Goal: Transaction & Acquisition: Download file/media

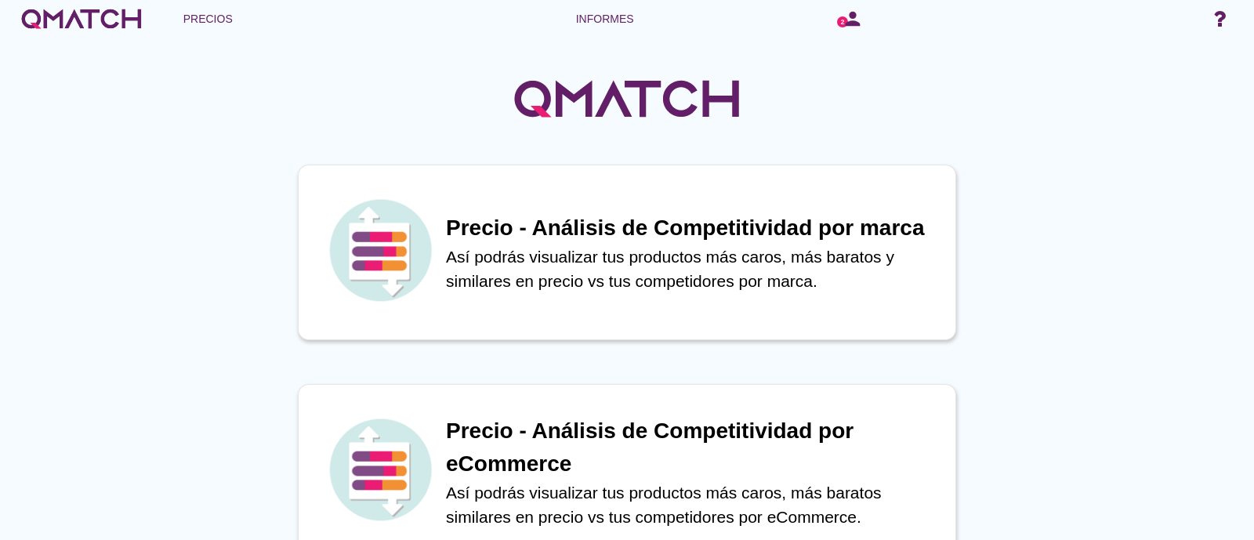
click at [839, 17] on circle at bounding box center [842, 21] width 11 height 11
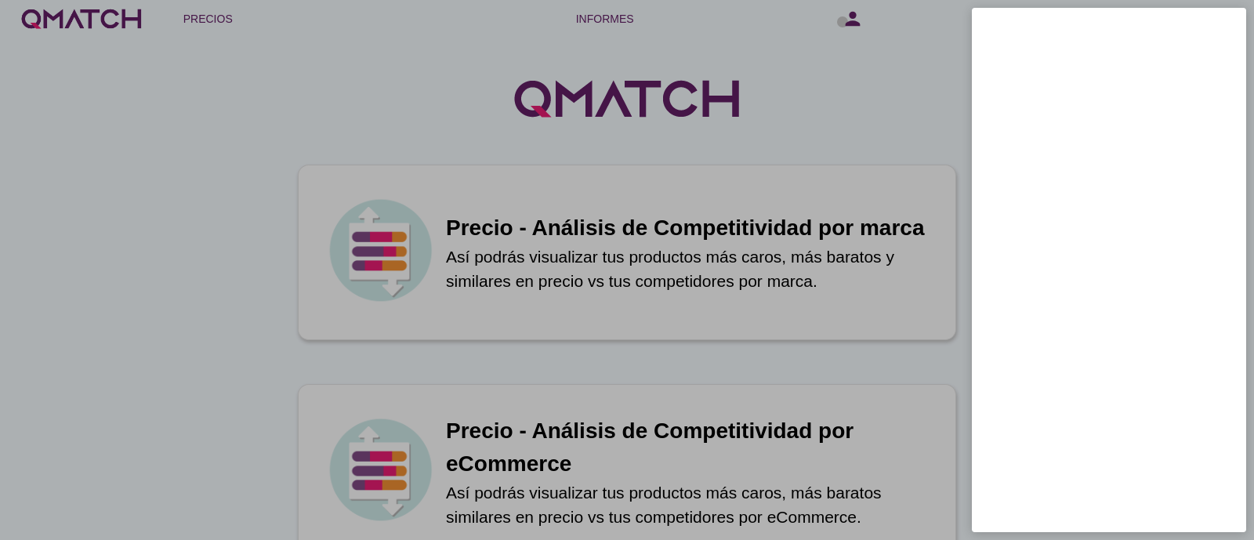
click at [846, 130] on div at bounding box center [627, 270] width 1254 height 540
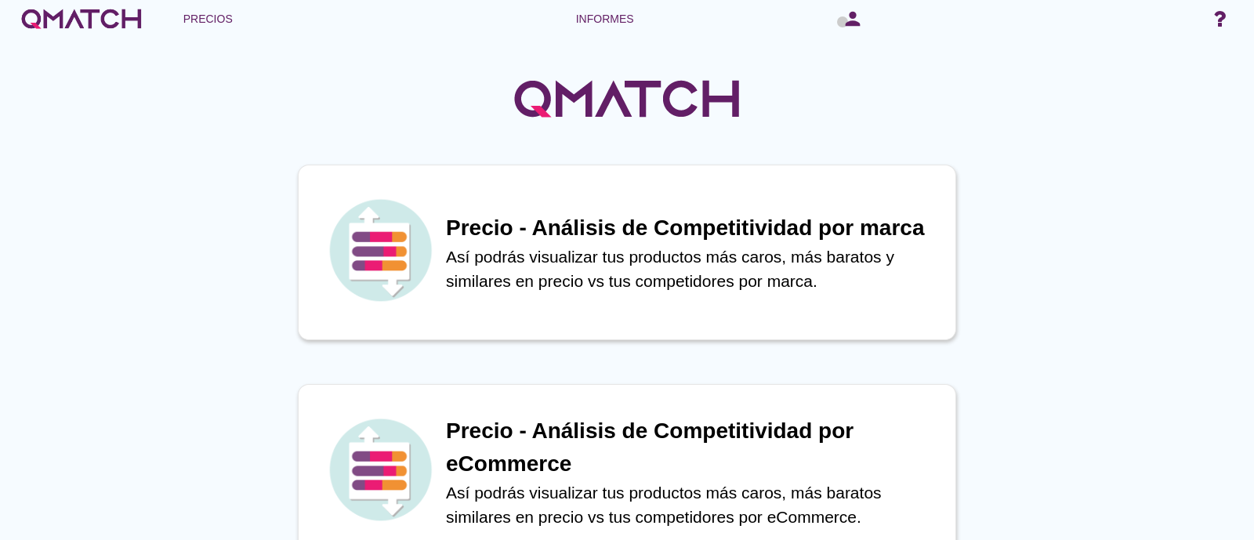
click at [82, 24] on div "logotipo blanco de qmatch" at bounding box center [81, 18] width 125 height 31
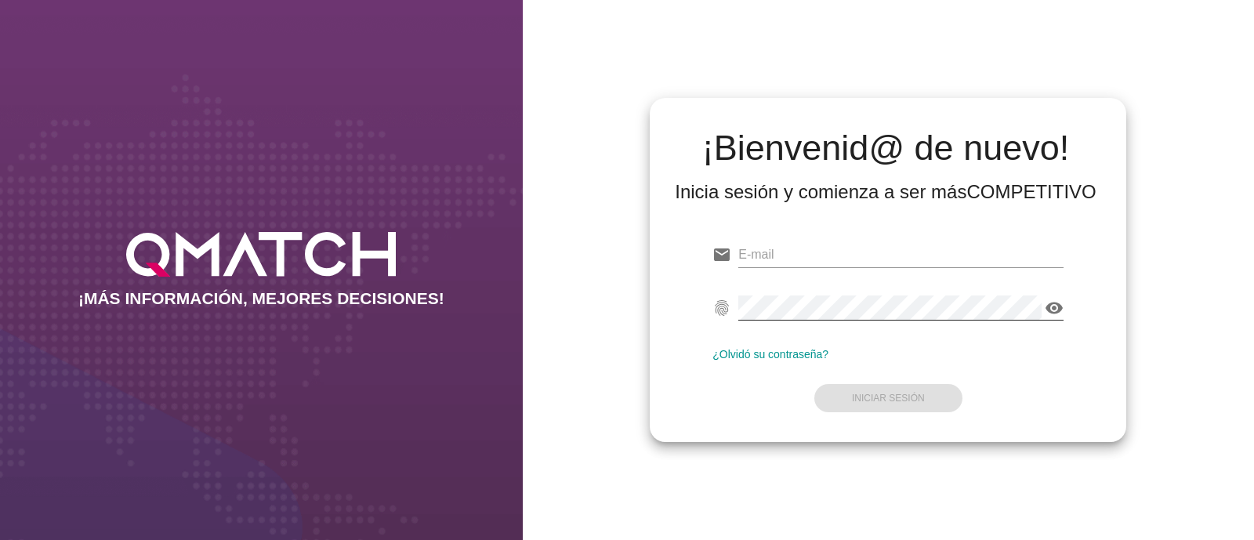
type input "[EMAIL_ADDRESS][DOMAIN_NAME]"
click at [1057, 309] on icon "visibility" at bounding box center [1054, 308] width 19 height 19
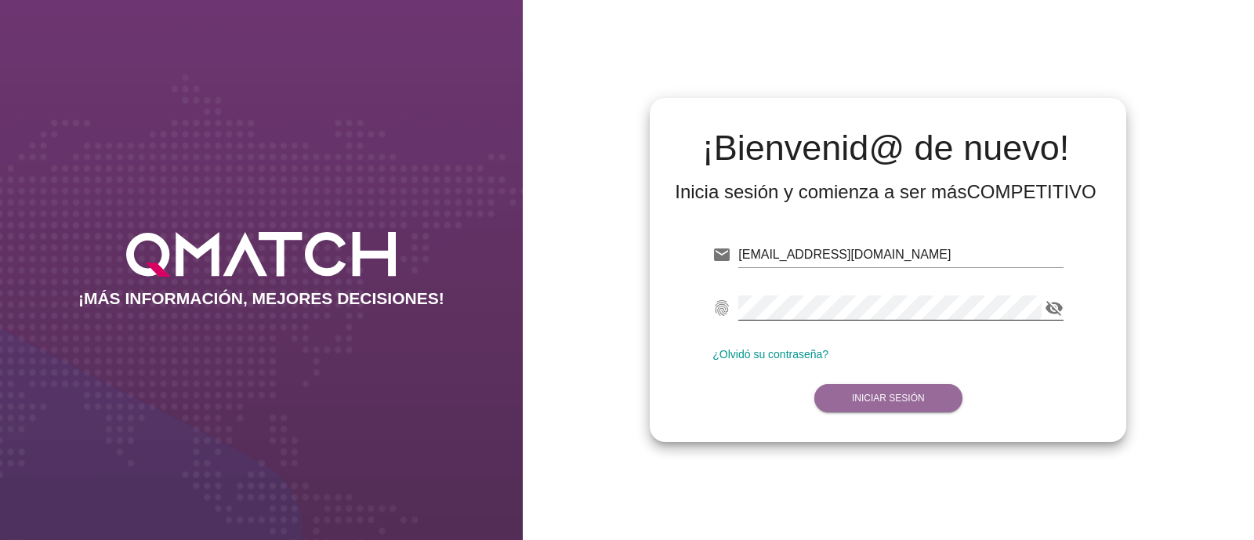
click at [862, 397] on strong "Iniciar Sesión" at bounding box center [888, 398] width 73 height 11
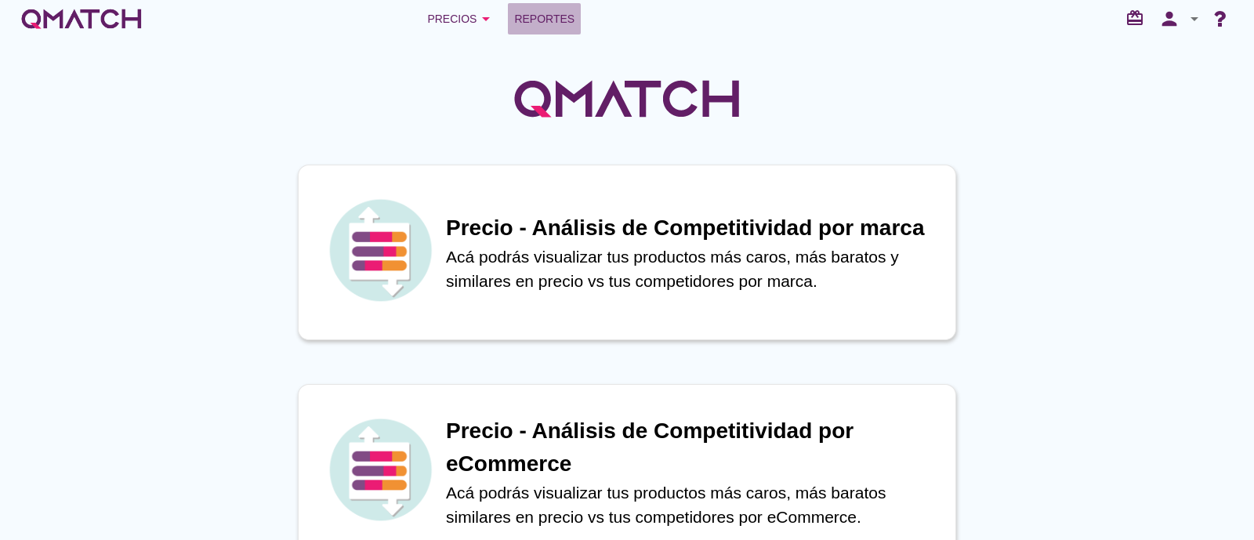
click at [547, 22] on span "Reportes" at bounding box center [544, 18] width 60 height 19
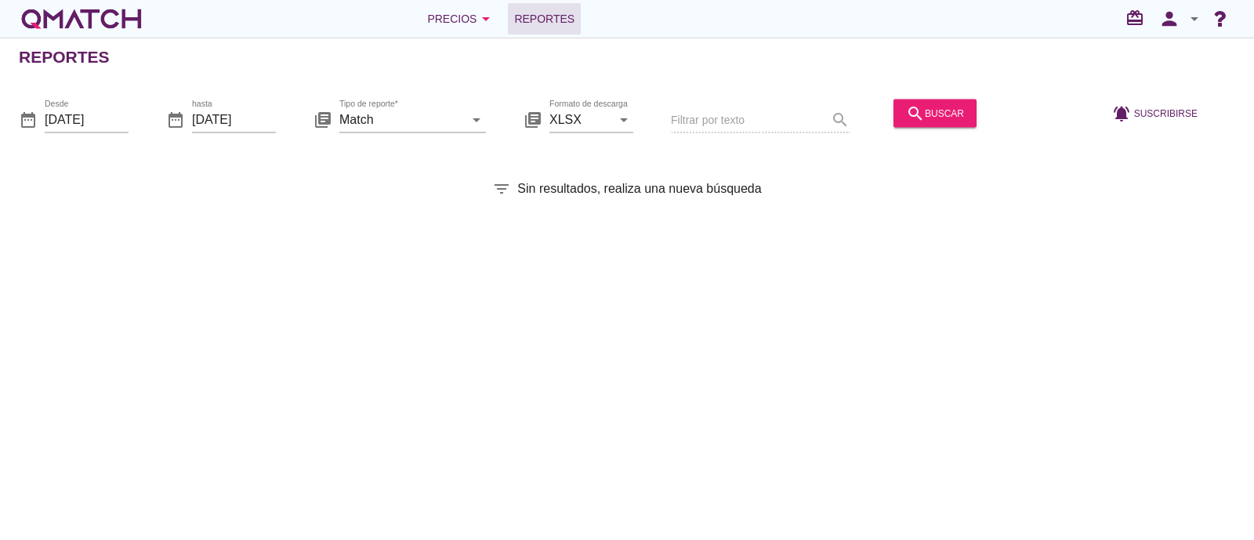
drag, startPoint x: 411, startPoint y: 340, endPoint x: 195, endPoint y: 318, distance: 216.7
click at [195, 318] on div "Reportes date_range Desde [DATE] date_range hasta [DATE] library_books Tipo de …" at bounding box center [627, 289] width 1254 height 502
click at [954, 103] on div "search buscar" at bounding box center [935, 112] width 58 height 19
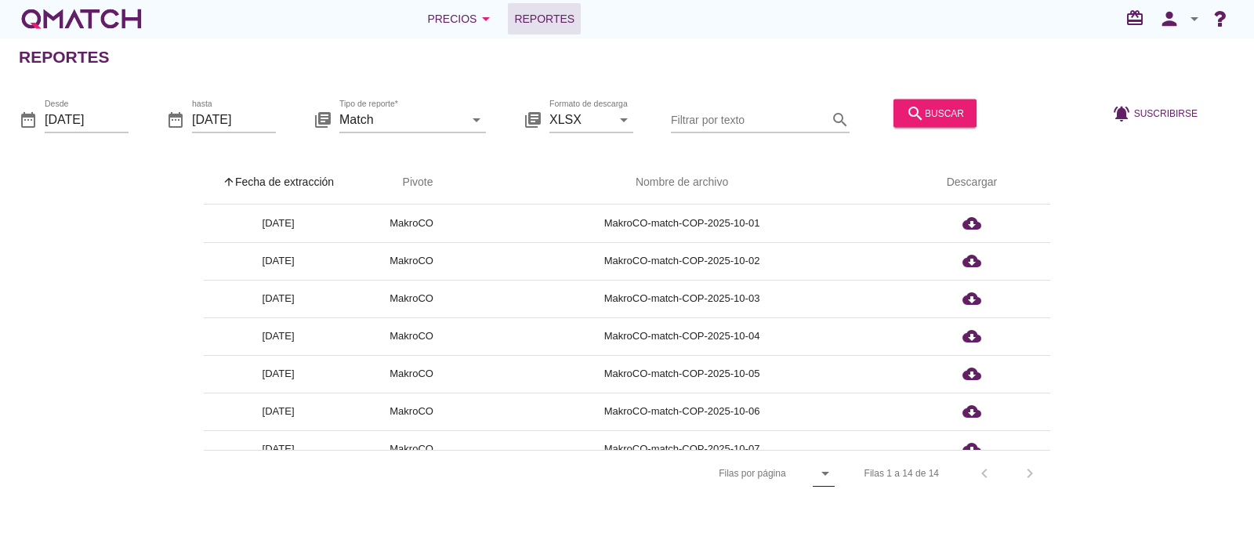
click at [824, 473] on icon "arrow_drop_down" at bounding box center [825, 473] width 19 height 19
click at [825, 458] on div "25" at bounding box center [830, 474] width 34 height 38
click at [1077, 375] on div "arrow_upward Fecha de extracción arrow_upward Pivote Nombre de archivo Descarga…" at bounding box center [627, 328] width 1216 height 335
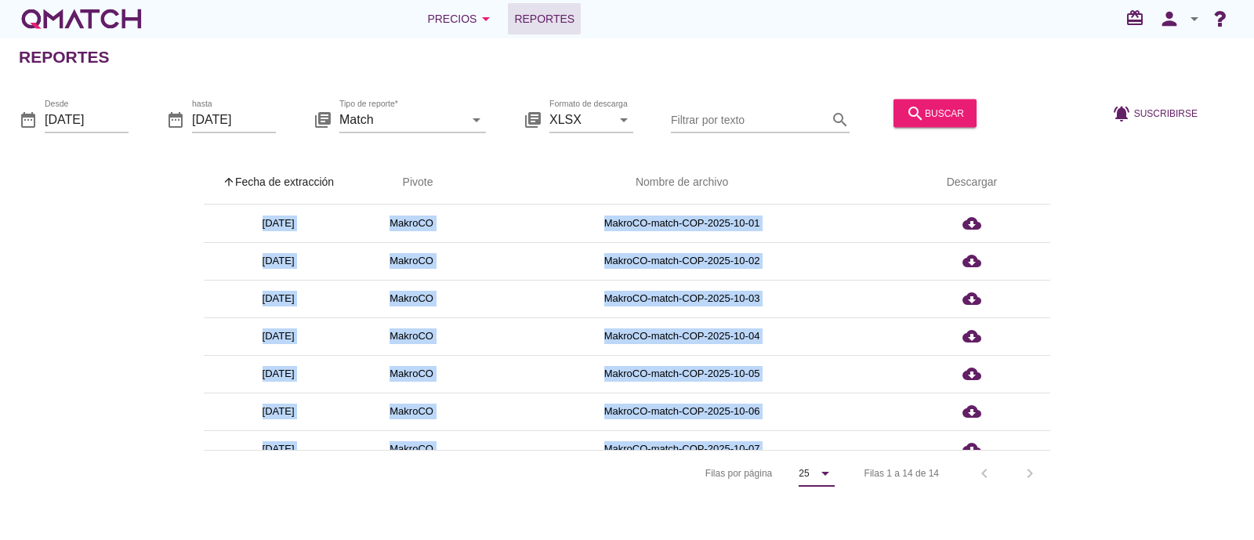
click at [1077, 375] on div "arrow_upward Fecha de extracción arrow_upward Pivote Nombre de archivo Descarga…" at bounding box center [627, 328] width 1216 height 335
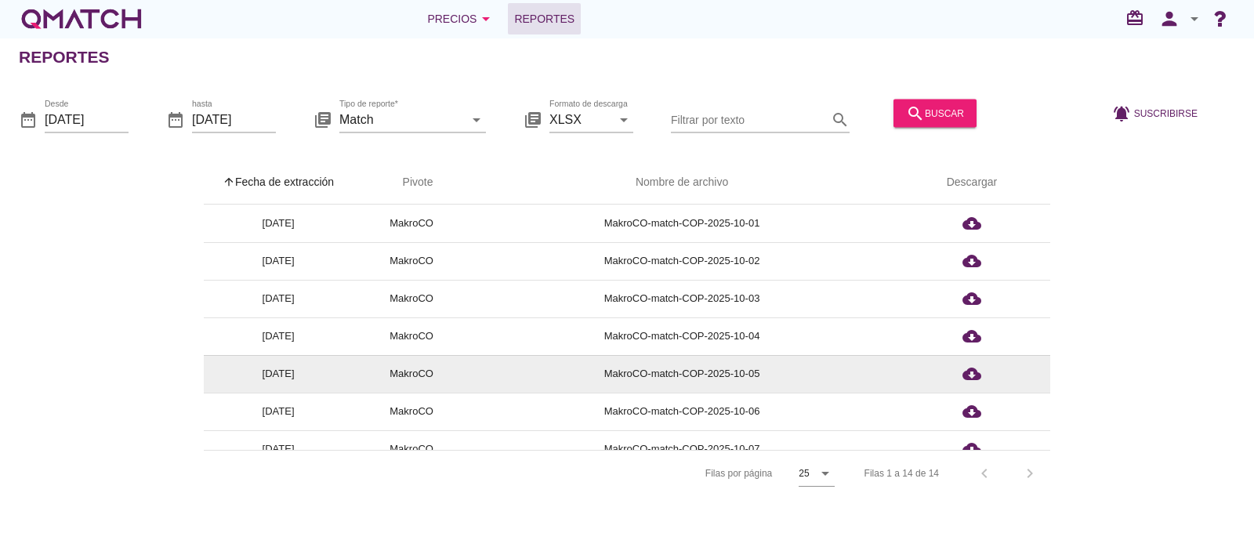
click at [1036, 379] on td "cloud_download" at bounding box center [971, 374] width 157 height 38
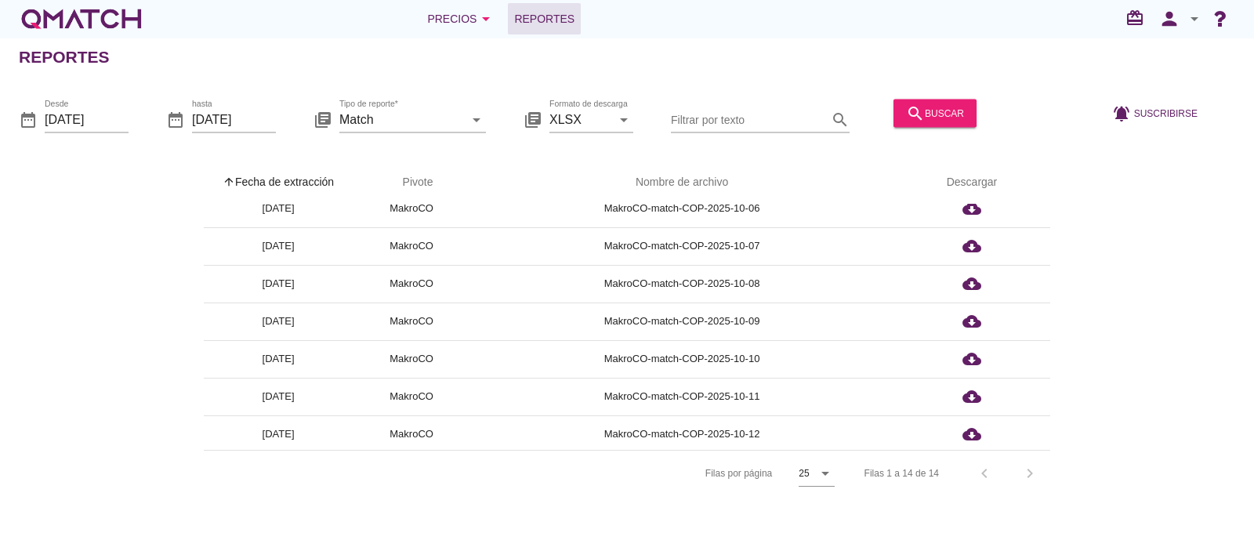
scroll to position [164, 0]
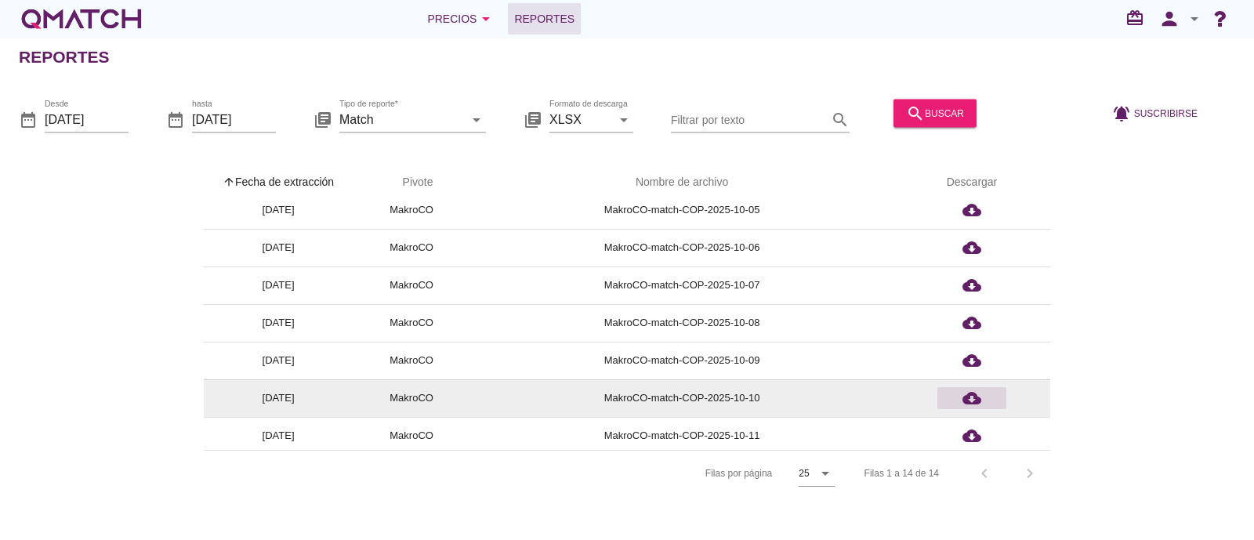
click at [975, 397] on icon "cloud_download" at bounding box center [971, 398] width 19 height 19
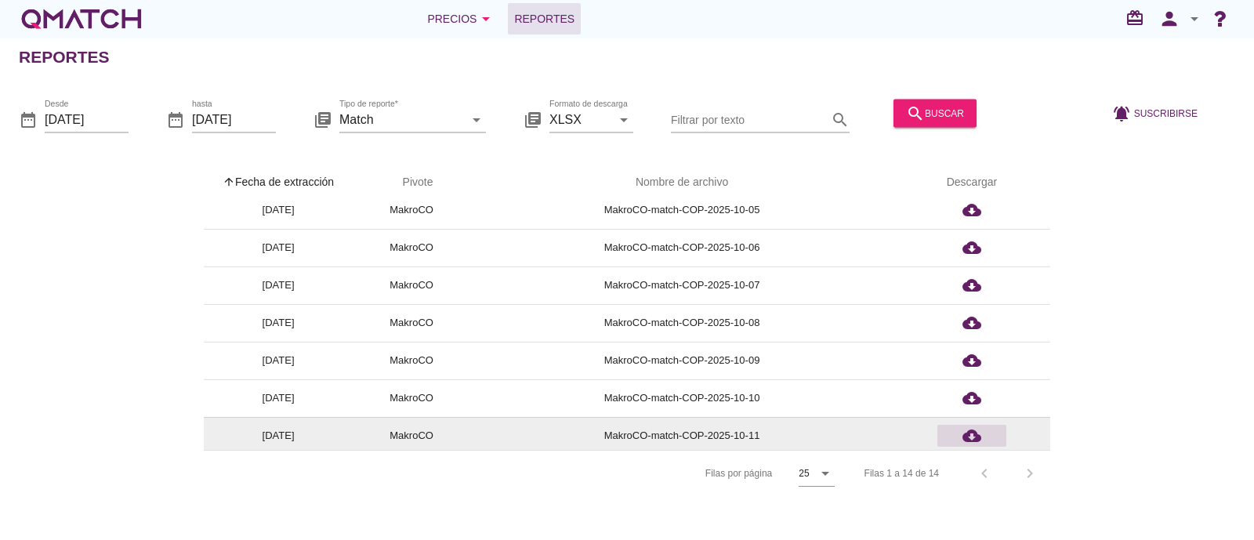
click at [970, 437] on icon "cloud_download" at bounding box center [971, 435] width 19 height 19
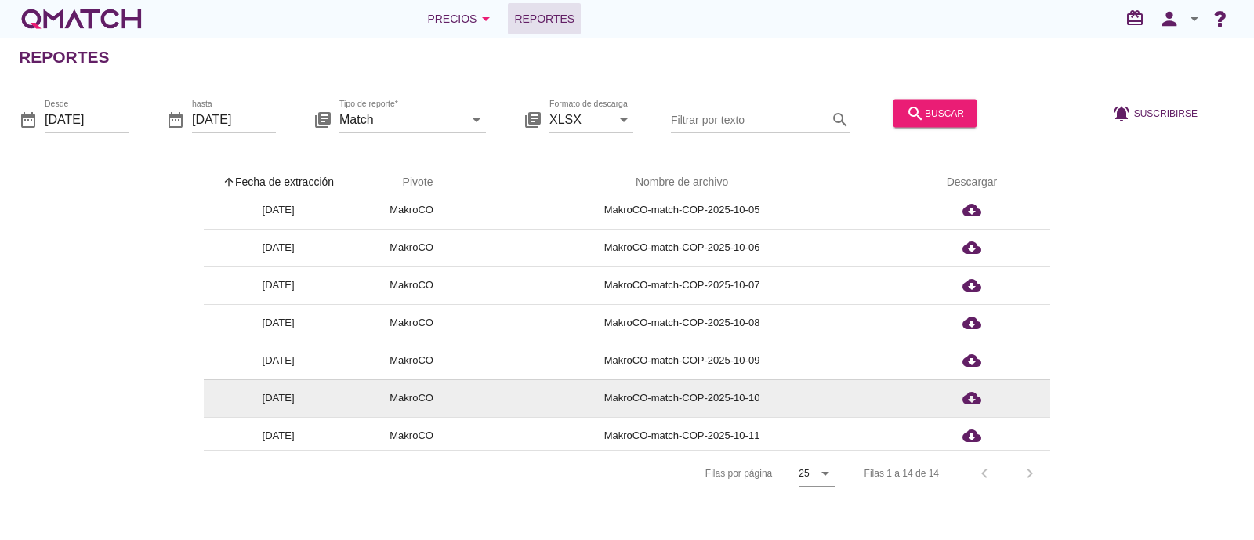
click at [1020, 404] on td "cloud_download" at bounding box center [971, 398] width 157 height 38
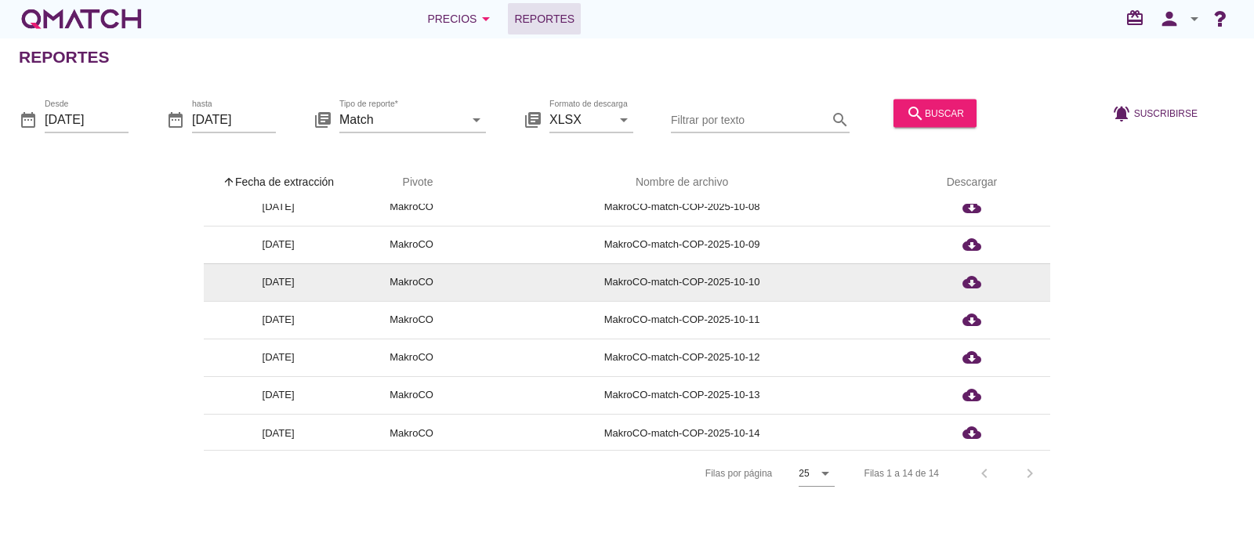
scroll to position [281, 0]
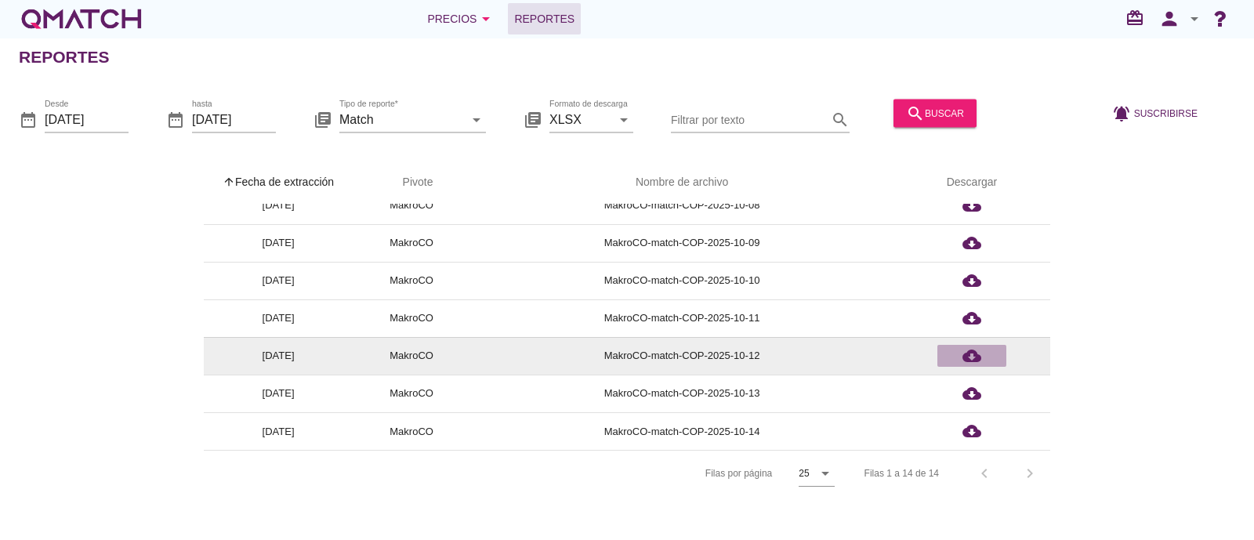
click at [967, 354] on icon "cloud_download" at bounding box center [971, 355] width 19 height 19
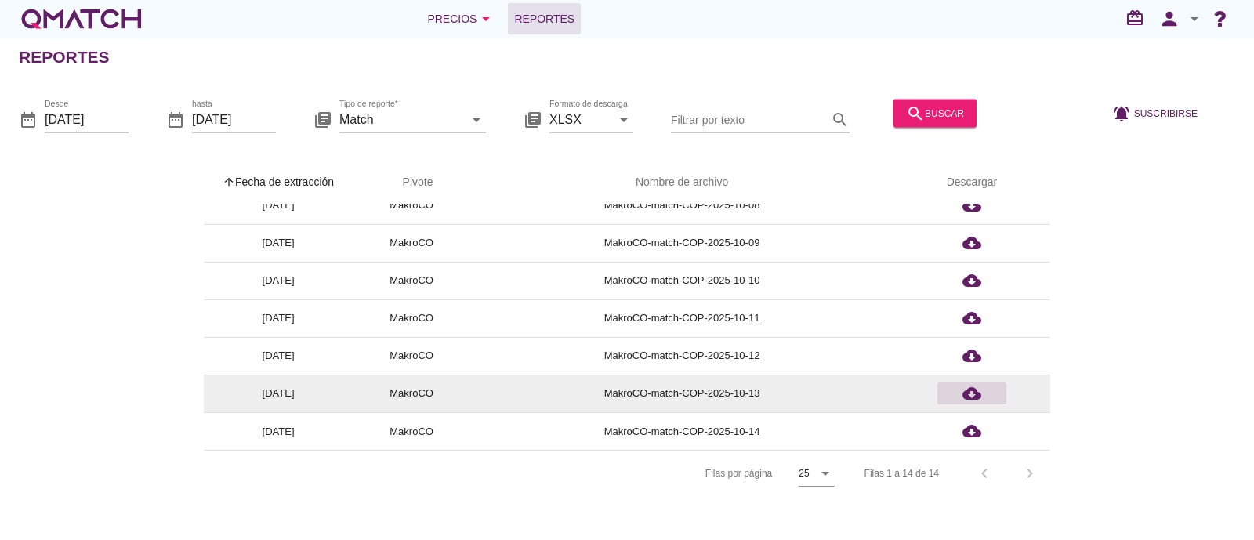
click at [971, 393] on icon "cloud_download" at bounding box center [971, 393] width 19 height 19
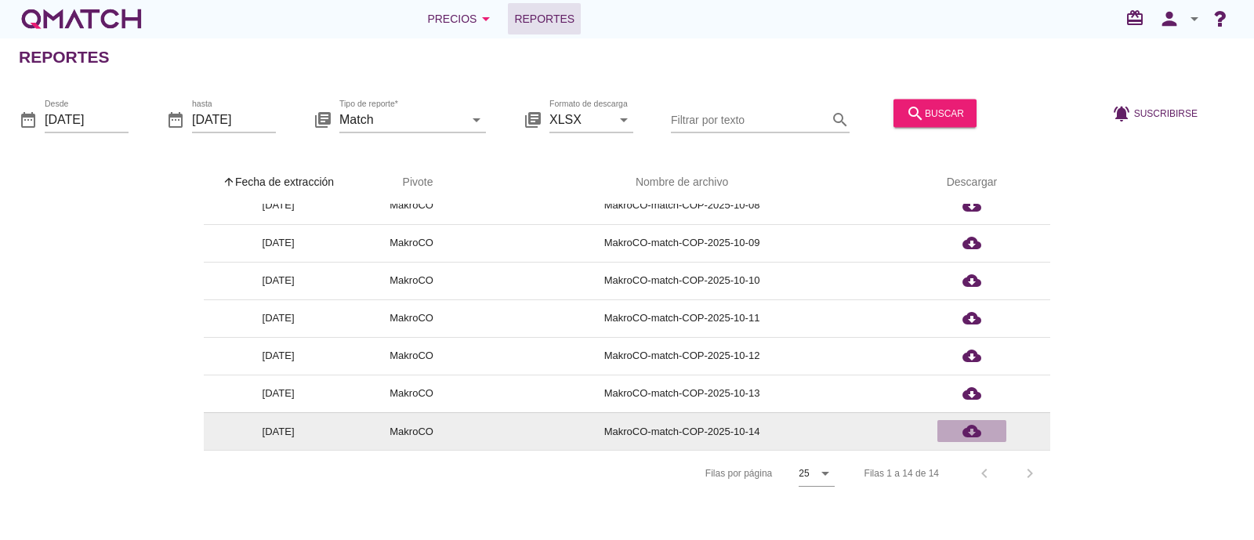
click at [972, 433] on icon "cloud_download" at bounding box center [971, 431] width 19 height 19
click at [979, 427] on icon "cloud_download" at bounding box center [971, 431] width 19 height 19
